Goal: Communication & Community: Answer question/provide support

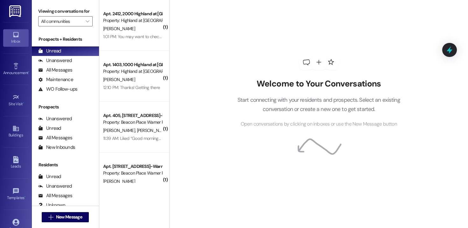
scroll to position [5, 0]
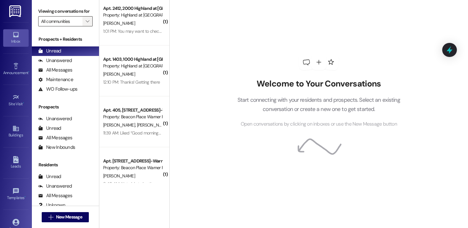
click at [86, 24] on icon "" at bounding box center [88, 21] width 4 height 5
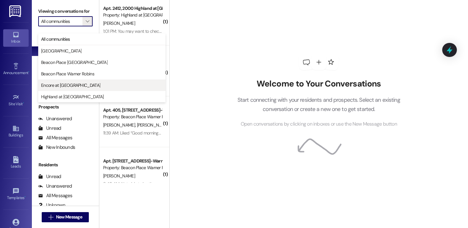
click at [69, 85] on span "Encore at [GEOGRAPHIC_DATA]" at bounding box center [70, 85] width 59 height 6
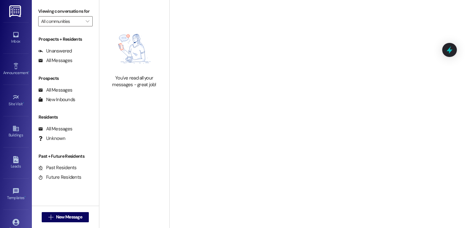
type input "Encore at [GEOGRAPHIC_DATA]"
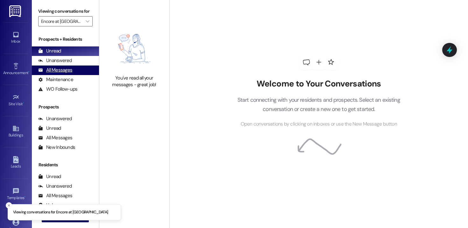
click at [62, 74] on div "All Messages" at bounding box center [55, 70] width 34 height 7
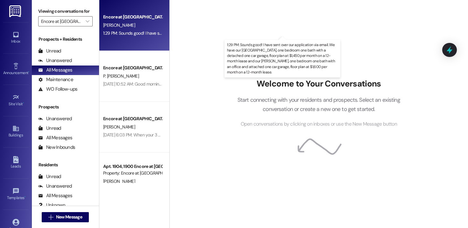
click at [112, 33] on div "1:29 PM: Sounds good! I have sent over our application via email. We have our […" at bounding box center [431, 33] width 657 height 6
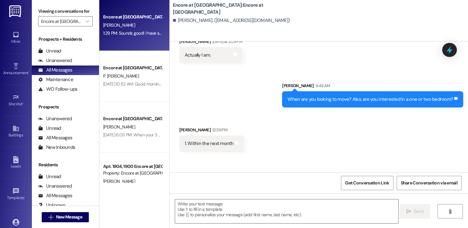
scroll to position [133, 0]
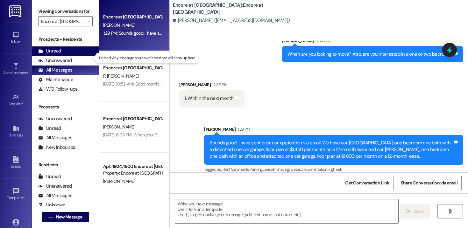
click at [57, 54] on div "Unread" at bounding box center [49, 51] width 23 height 7
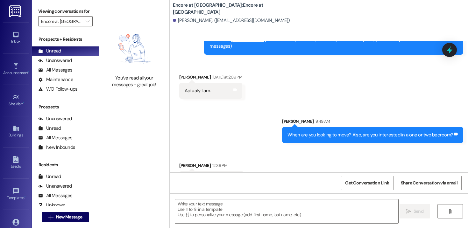
scroll to position [65, 0]
